Goal: Information Seeking & Learning: Learn about a topic

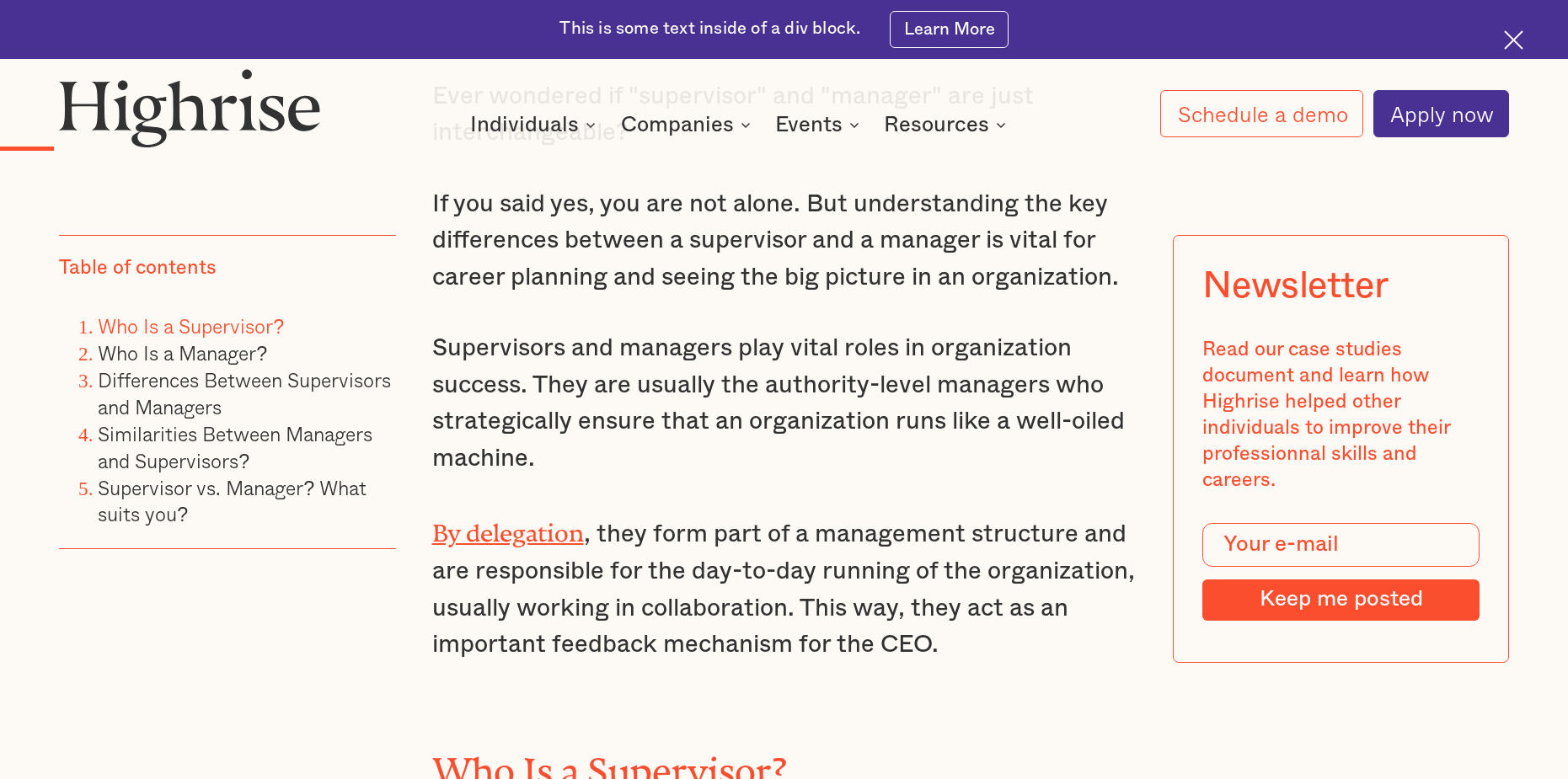
scroll to position [1601, 0]
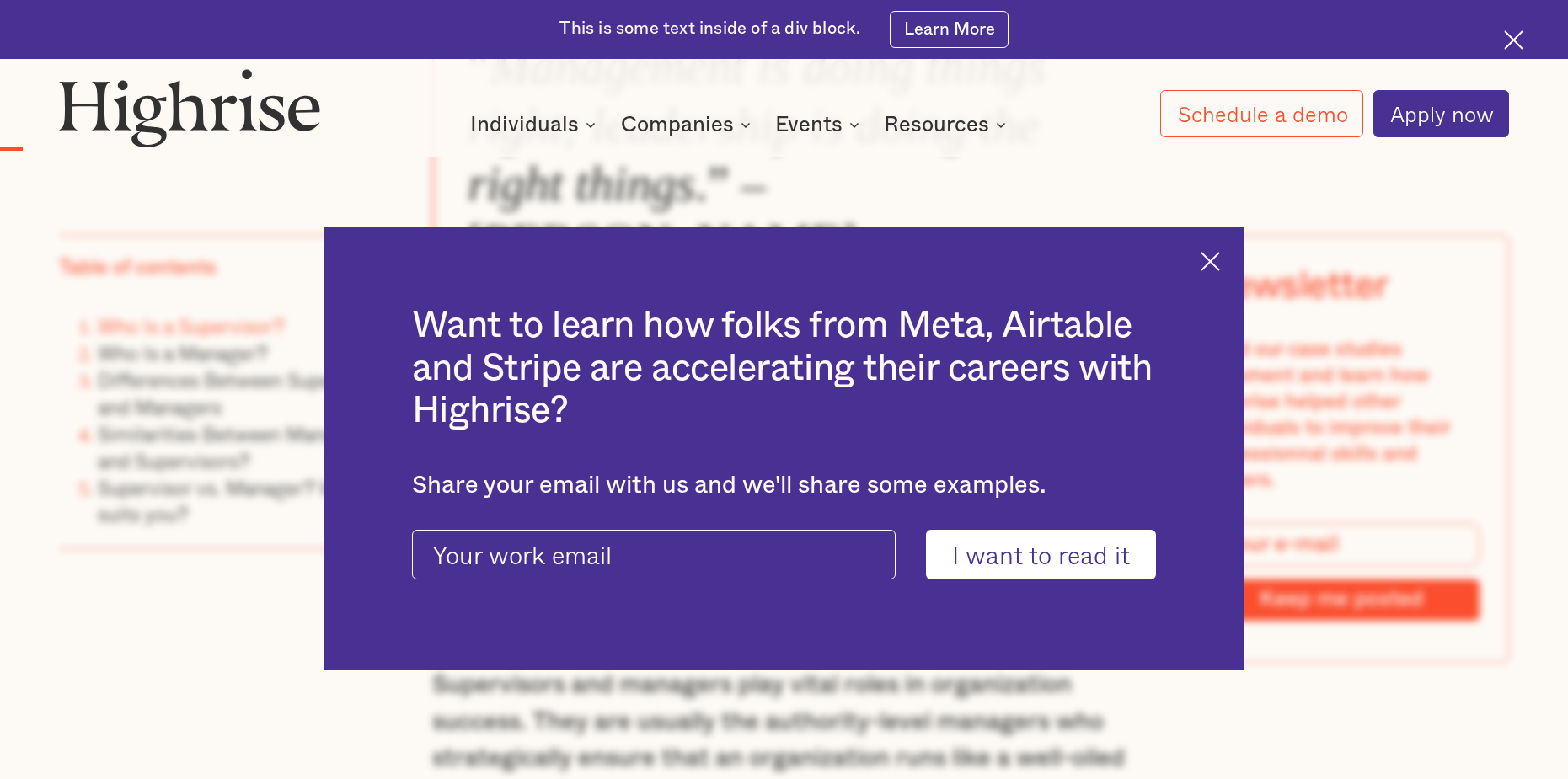
click at [1220, 255] on img at bounding box center [1209, 261] width 19 height 19
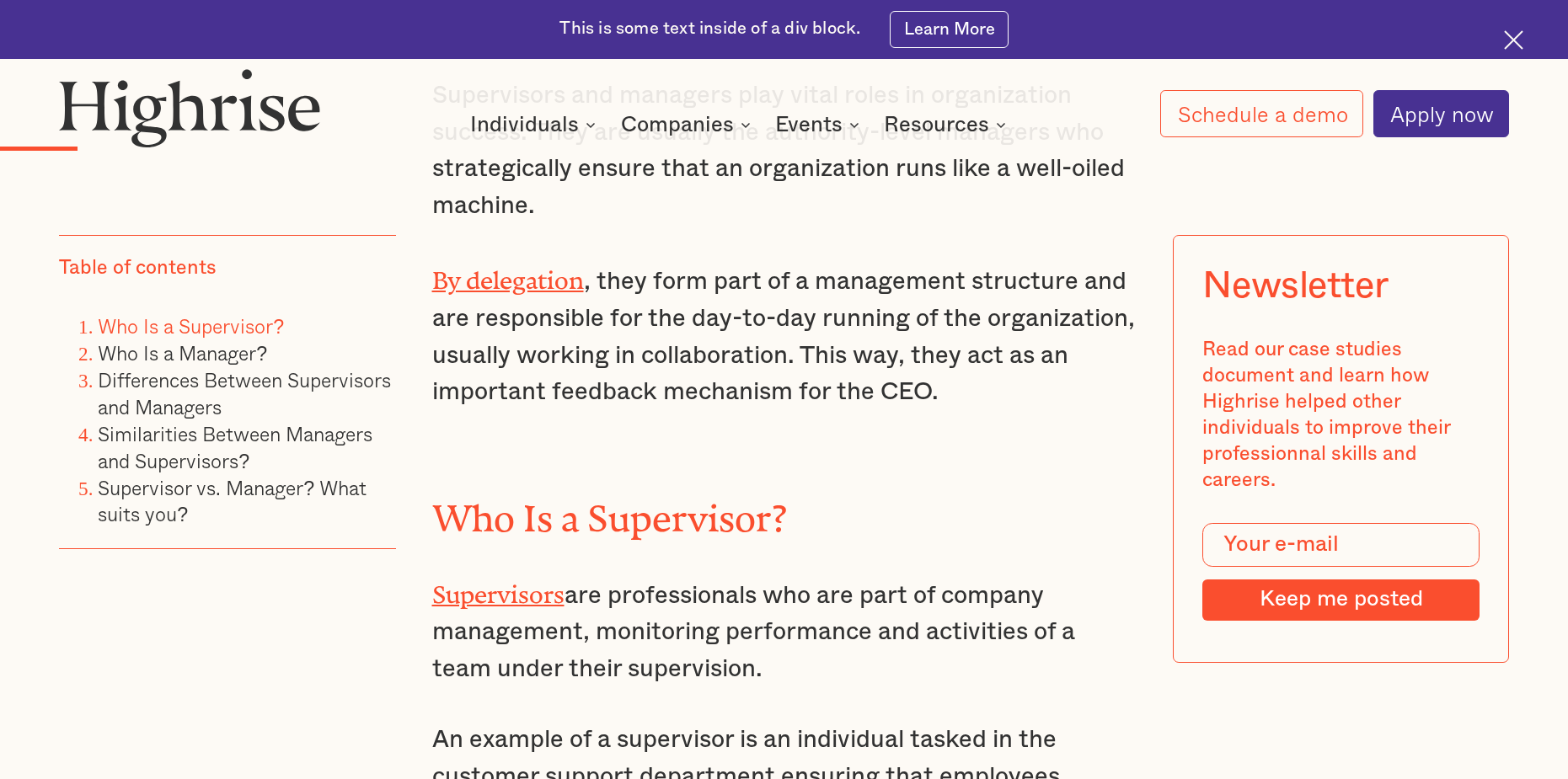
scroll to position [2442, 0]
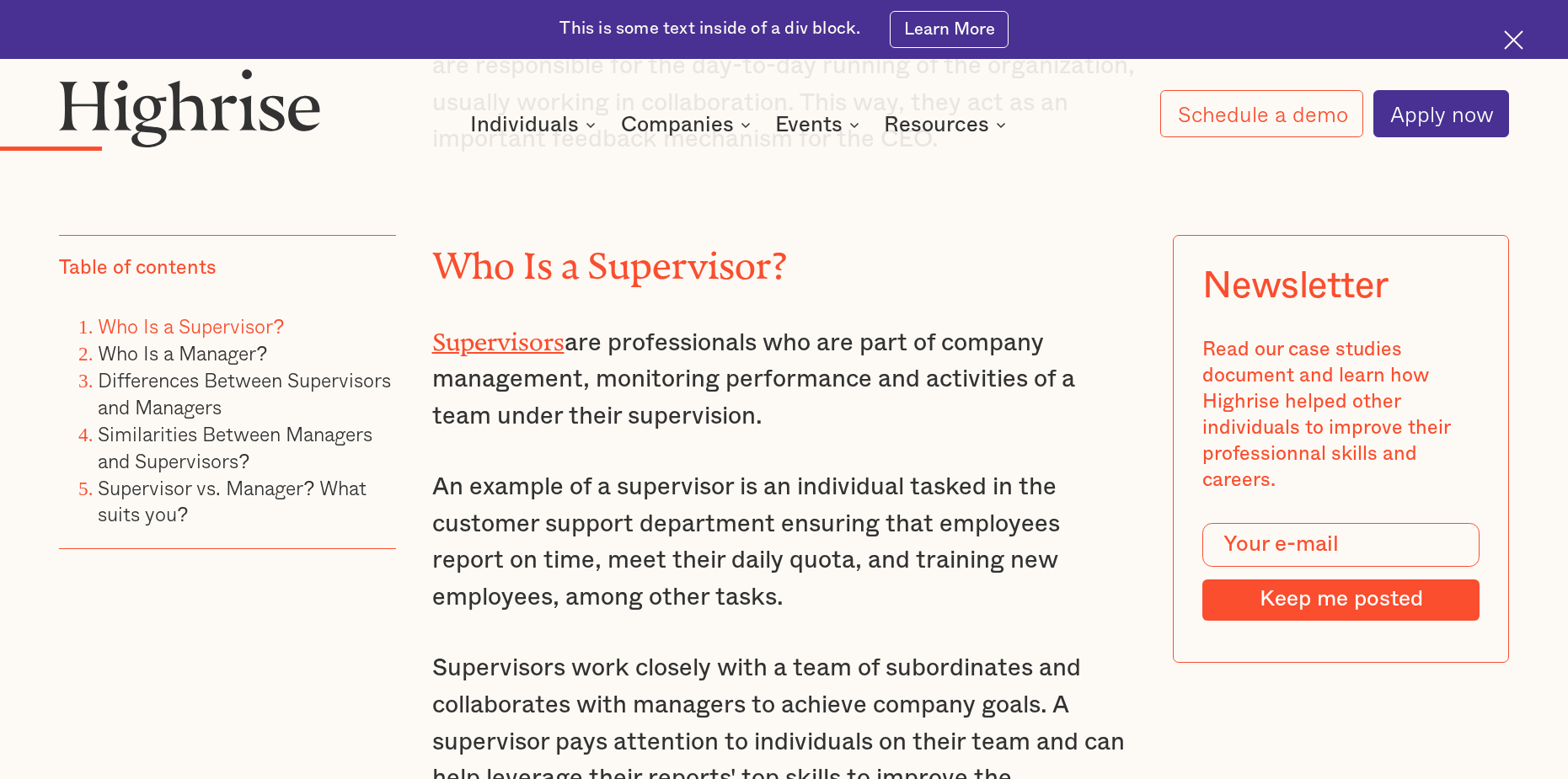
drag, startPoint x: 768, startPoint y: 374, endPoint x: 398, endPoint y: 278, distance: 382.3
click at [450, 470] on p "An example of a supervisor is an individual tasked in the customer support depa…" at bounding box center [784, 542] width 704 height 146
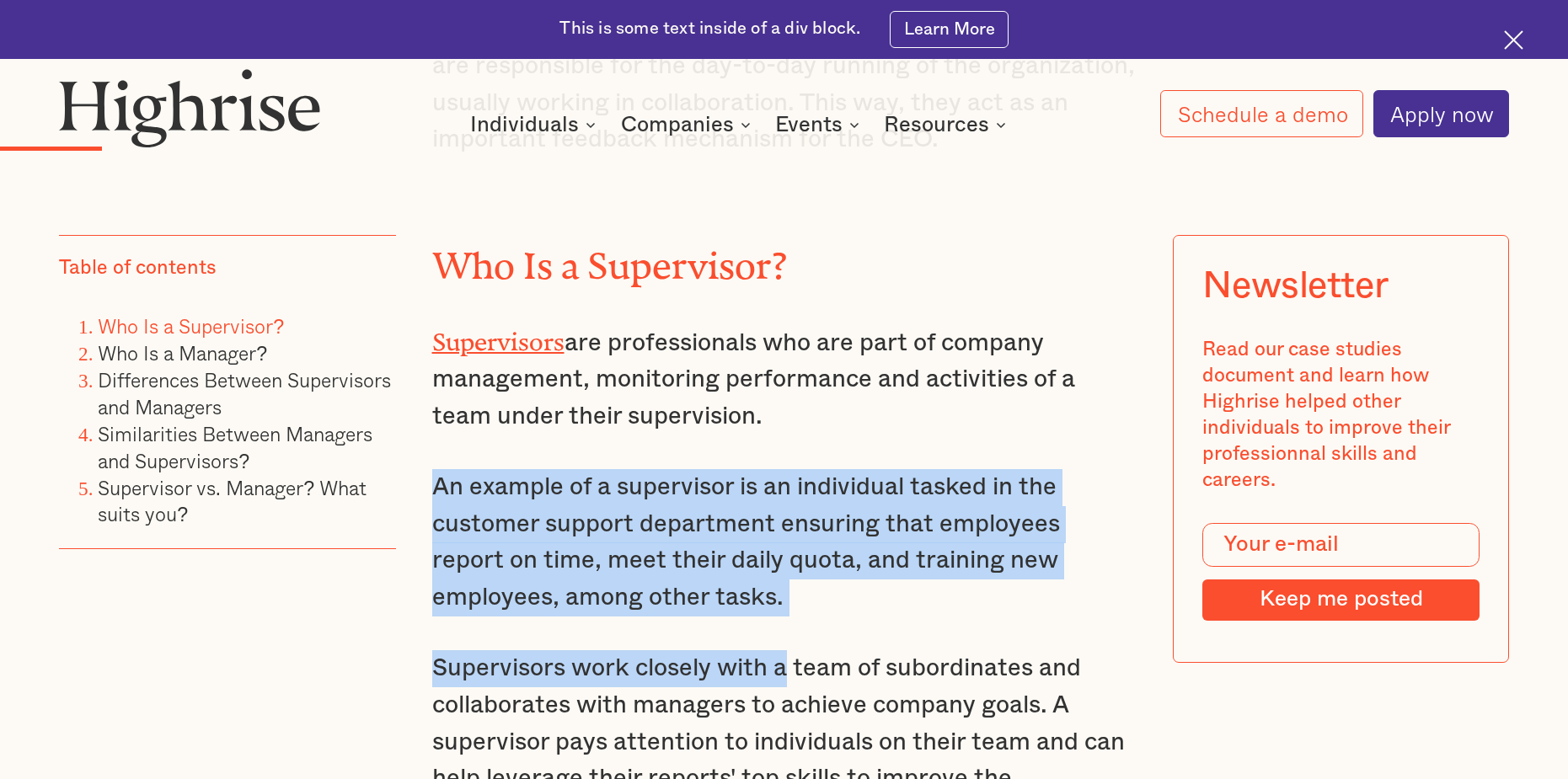
drag, startPoint x: 428, startPoint y: 451, endPoint x: 793, endPoint y: 571, distance: 384.2
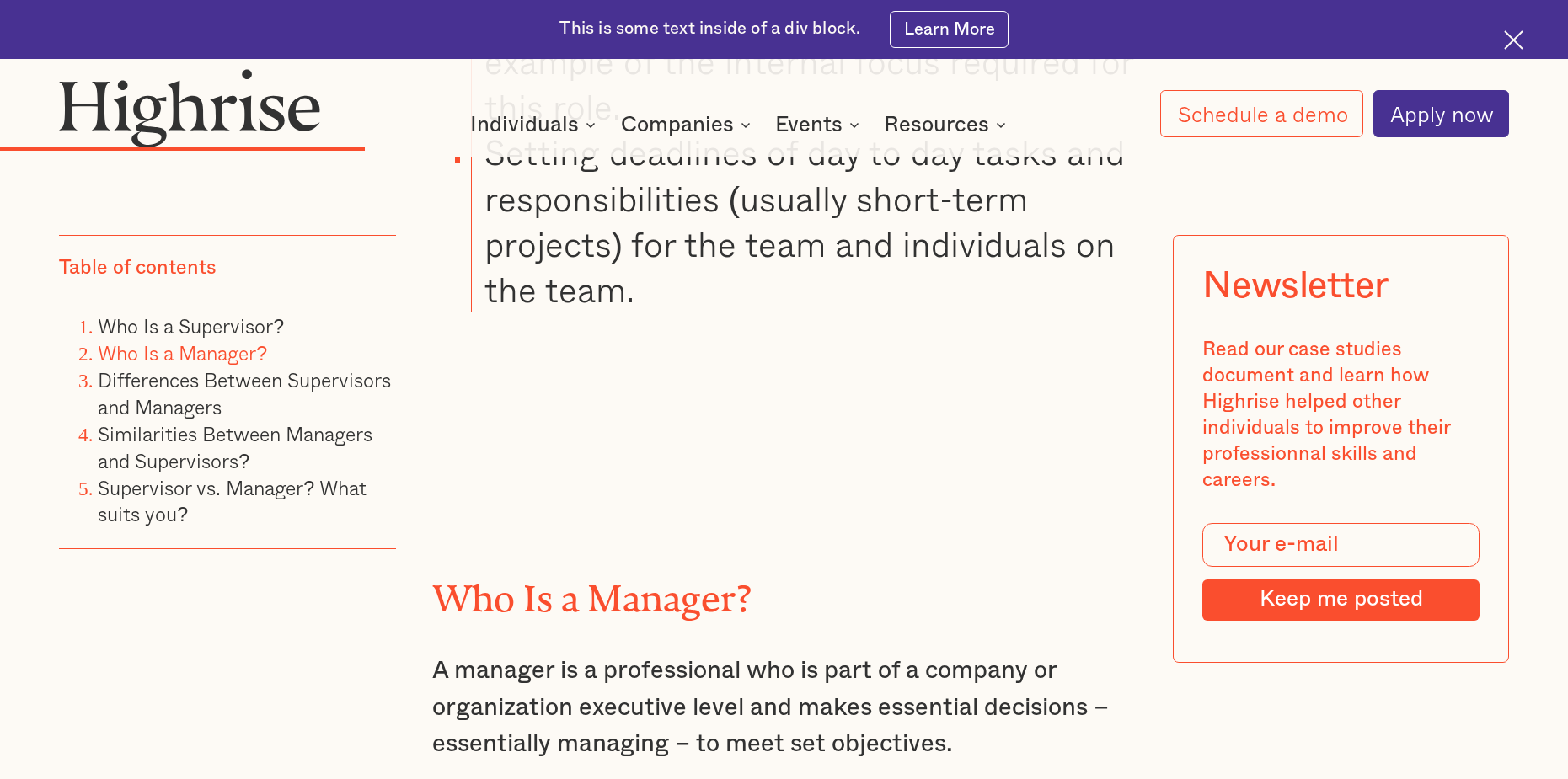
scroll to position [5475, 0]
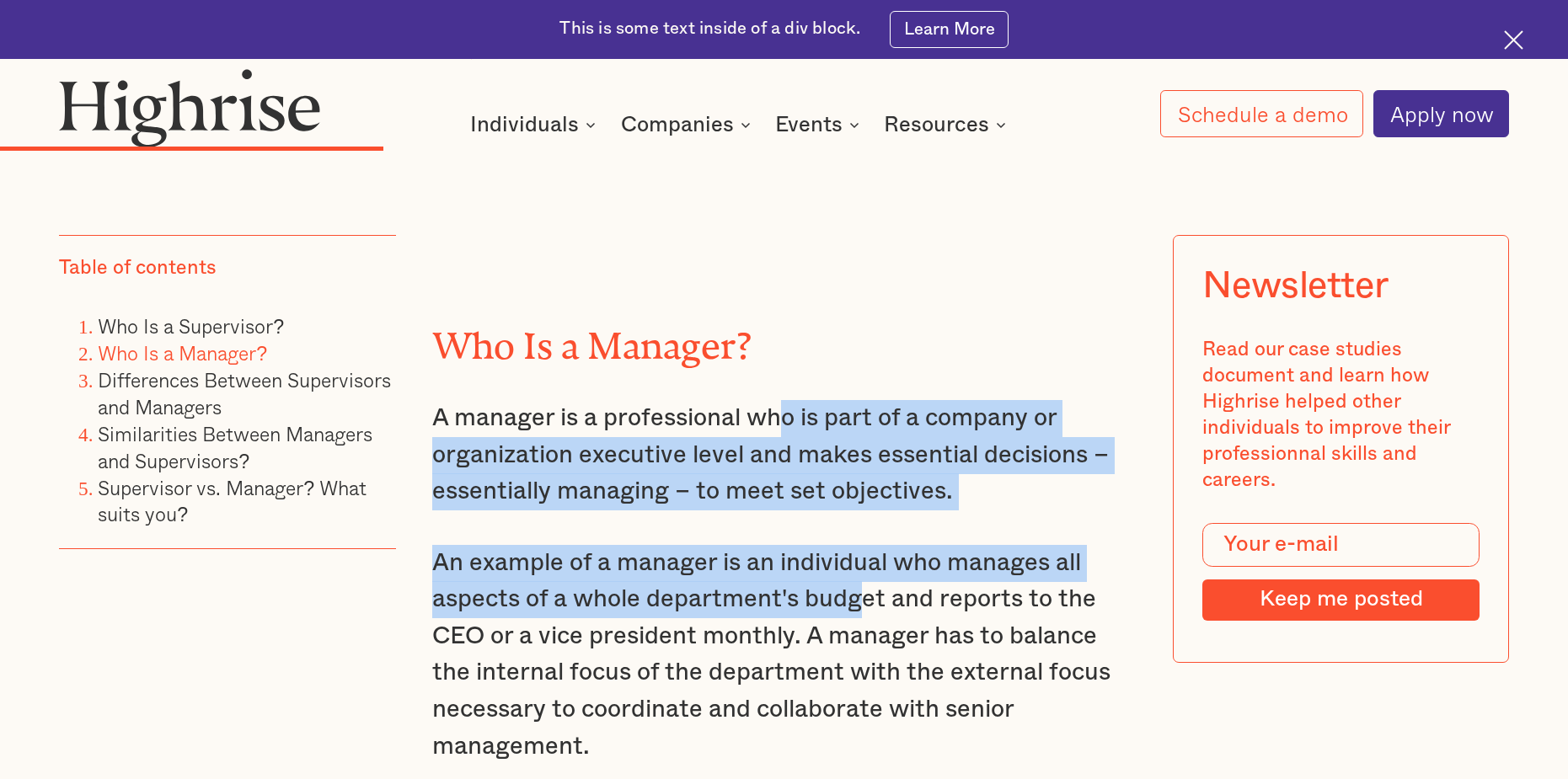
drag, startPoint x: 781, startPoint y: 310, endPoint x: 865, endPoint y: 484, distance: 193.2
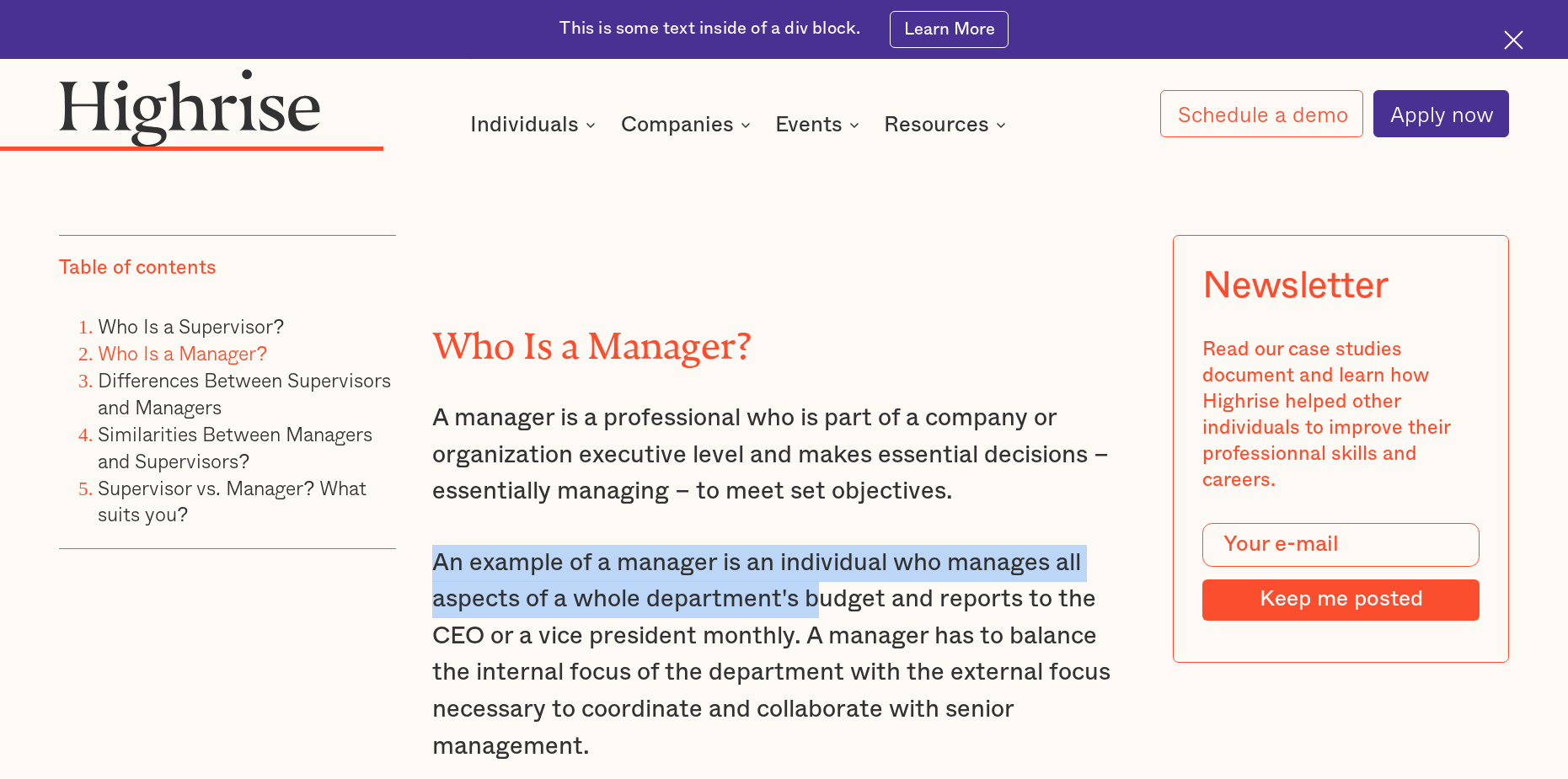
drag, startPoint x: 410, startPoint y: 445, endPoint x: 810, endPoint y: 471, distance: 400.8
click at [807, 545] on p "An example of a manager is an individual who manages all aspects of a whole dep…" at bounding box center [784, 656] width 704 height 221
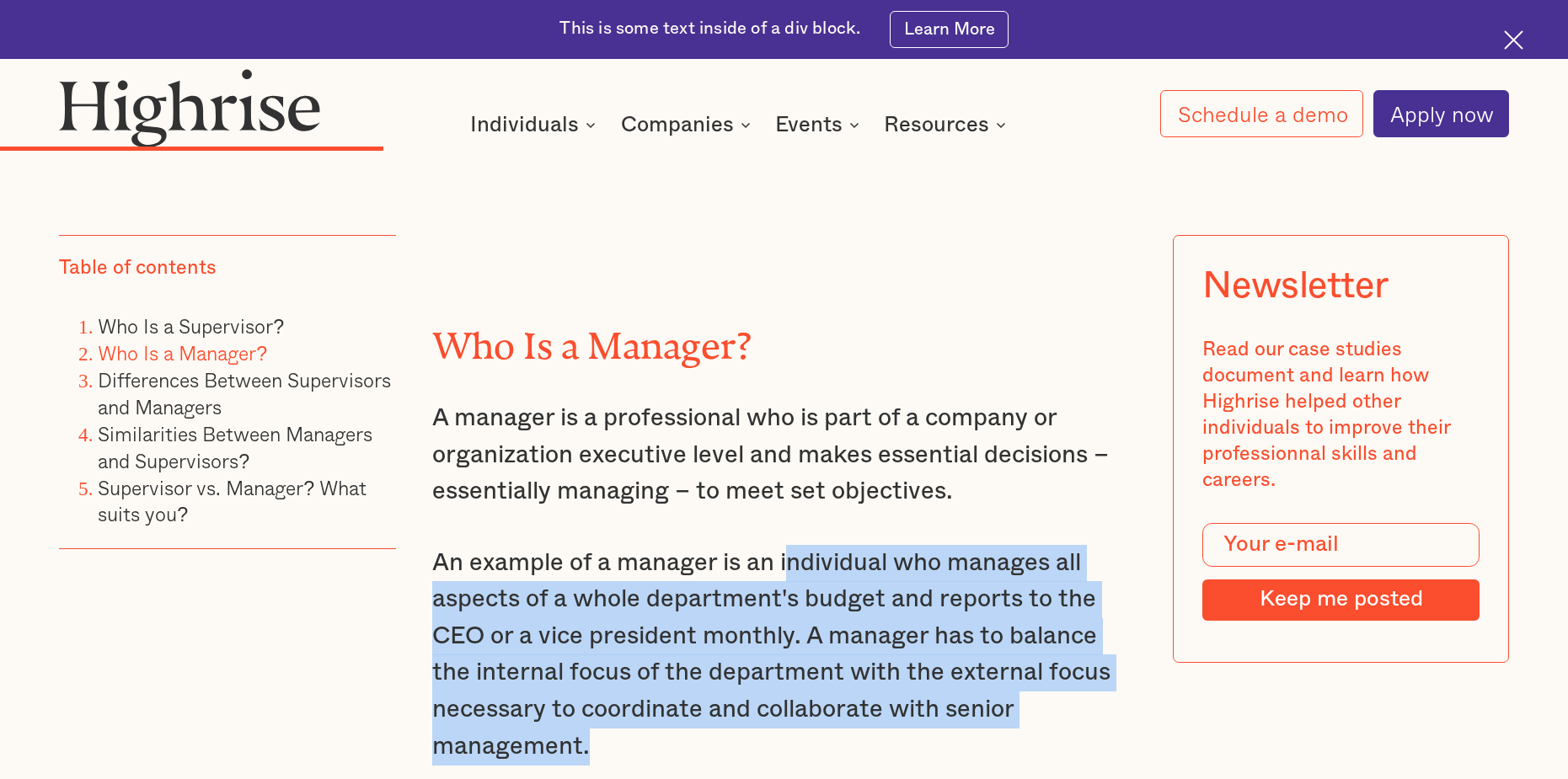
drag, startPoint x: 786, startPoint y: 444, endPoint x: 971, endPoint y: 636, distance: 266.6
click at [971, 636] on p "An example of a manager is an individual who manages all aspects of a whole dep…" at bounding box center [784, 656] width 704 height 221
click at [919, 609] on p "An example of a manager is an individual who manages all aspects of a whole dep…" at bounding box center [784, 656] width 704 height 221
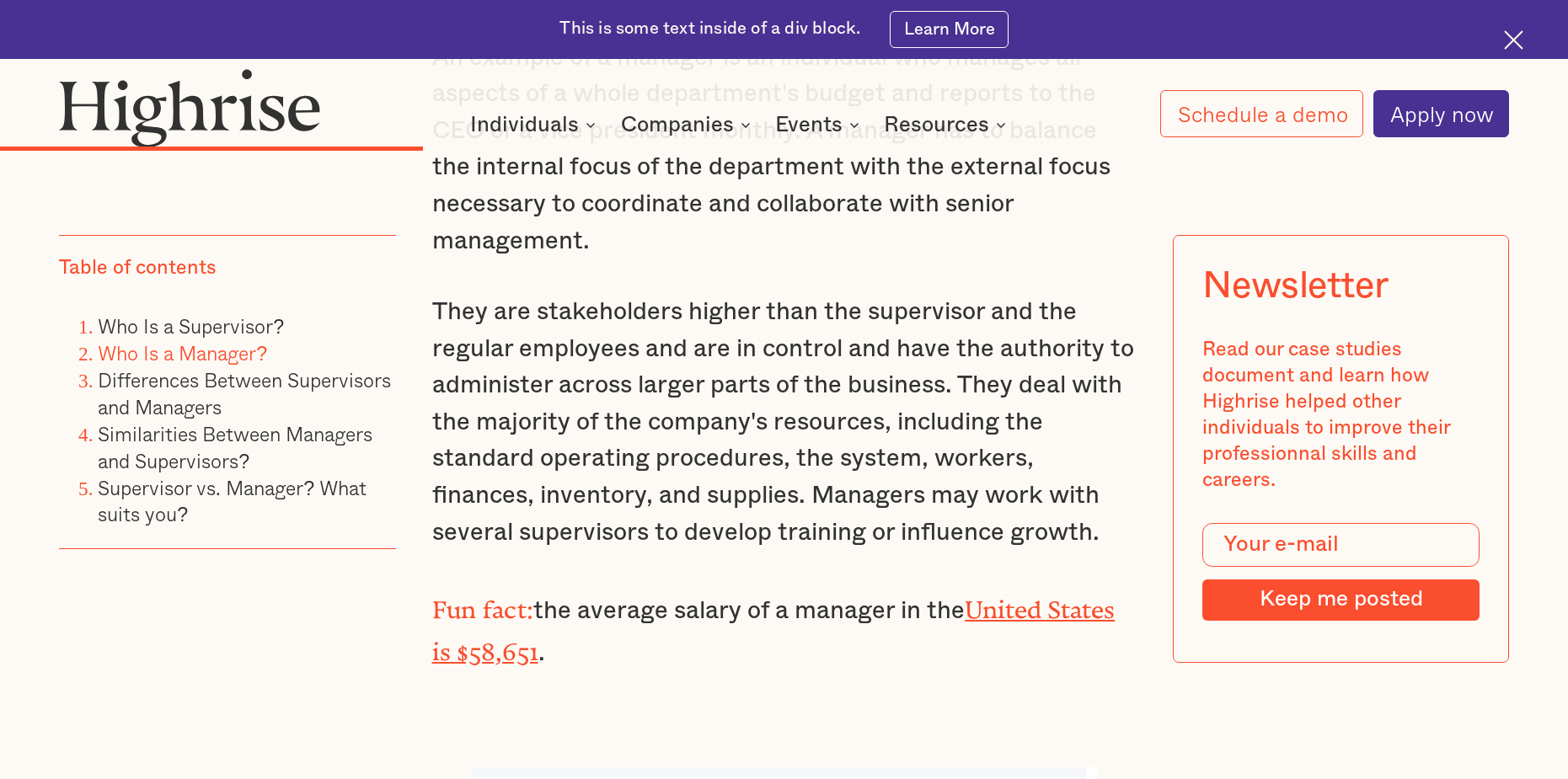
scroll to position [5896, 0]
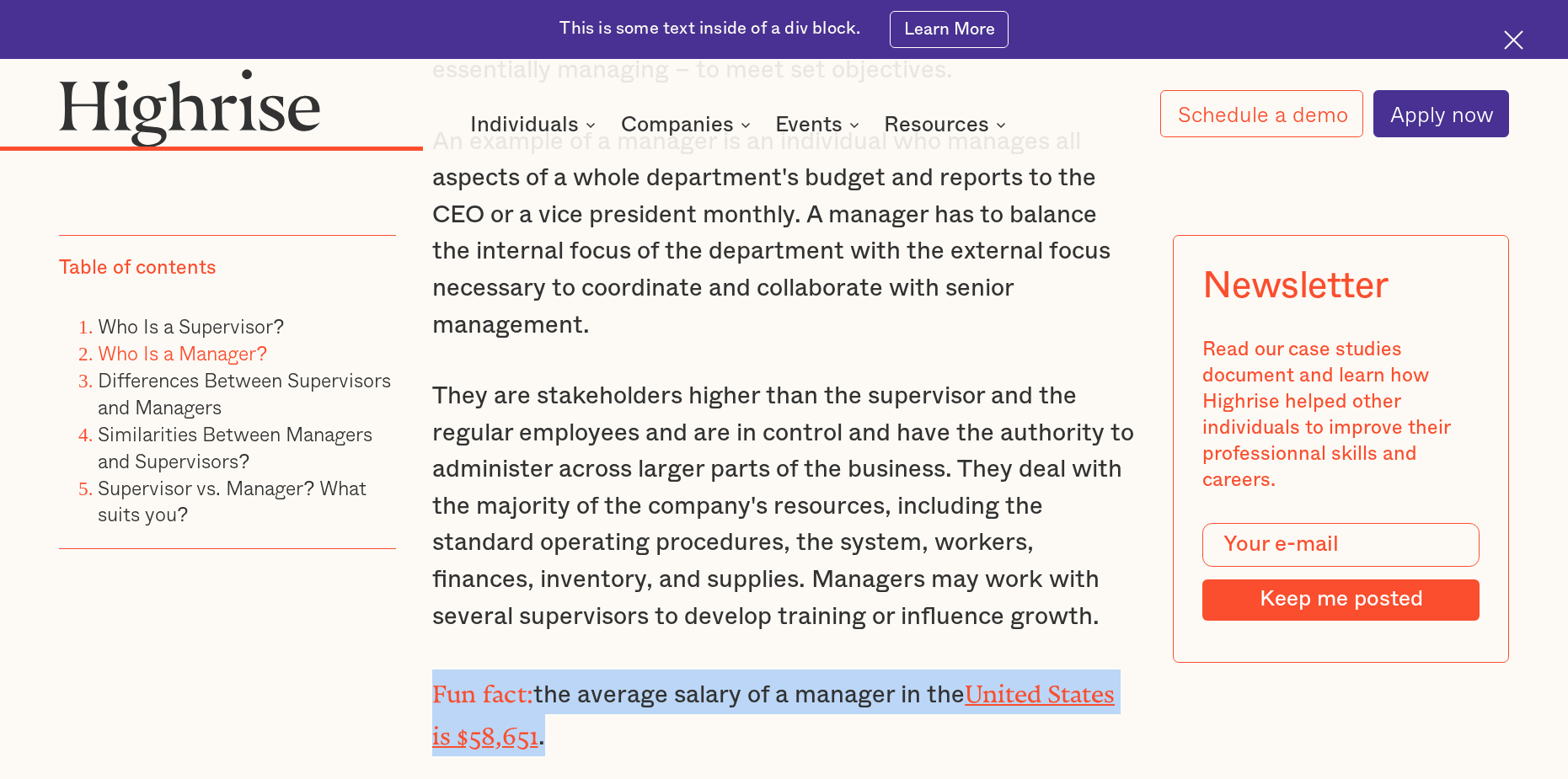
drag, startPoint x: 436, startPoint y: 582, endPoint x: 664, endPoint y: 635, distance: 234.1
click at [664, 670] on p "Fun fact: the average salary of a manager in the [GEOGRAPHIC_DATA] is $58,651 ." at bounding box center [784, 712] width 704 height 86
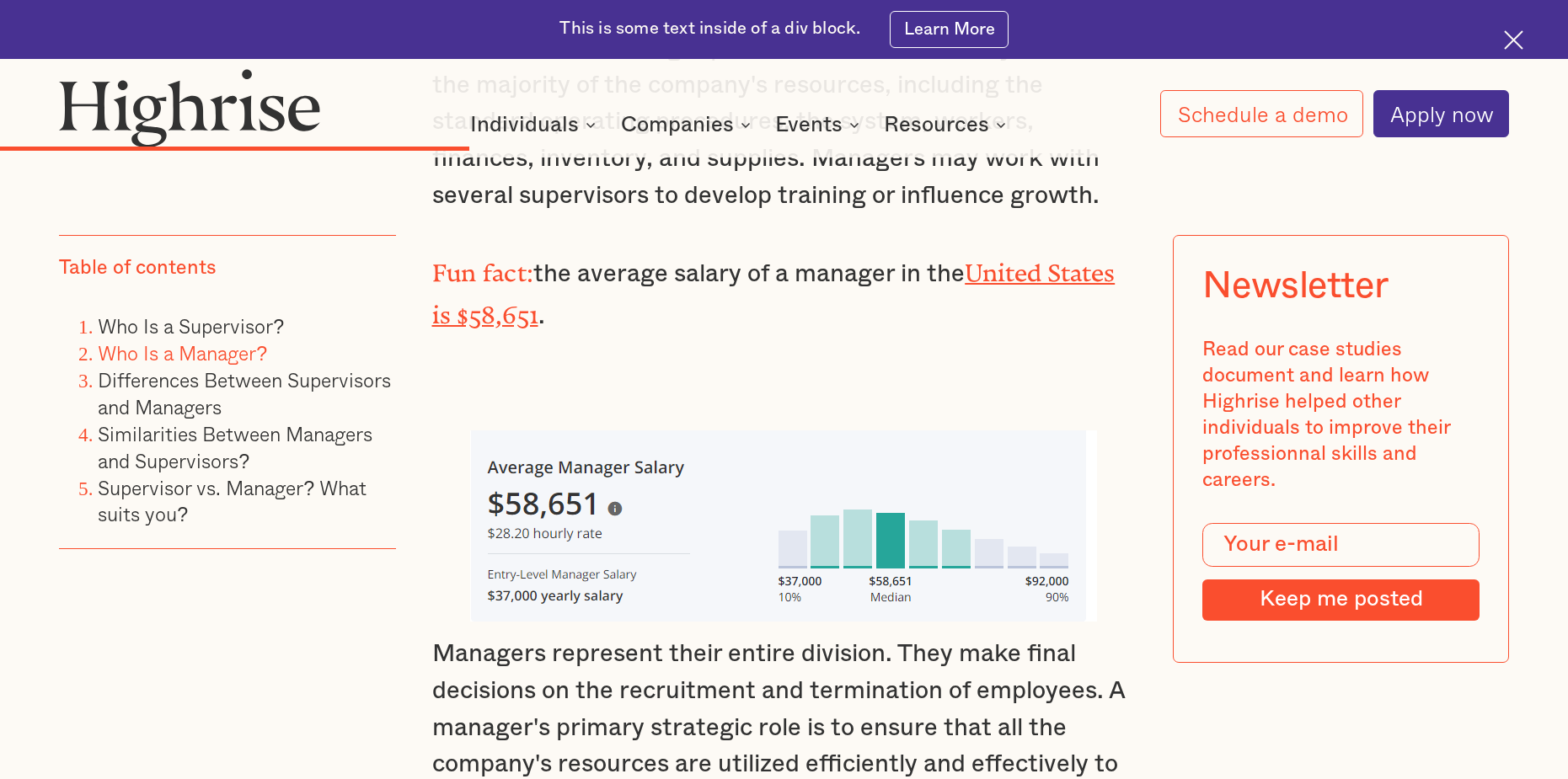
scroll to position [6401, 0]
